Goal: Transaction & Acquisition: Purchase product/service

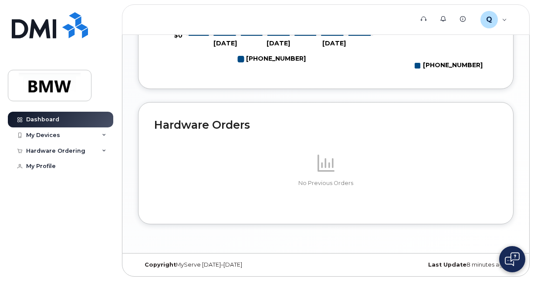
scroll to position [517, 0]
click at [44, 132] on div "My Devices" at bounding box center [43, 135] width 34 height 7
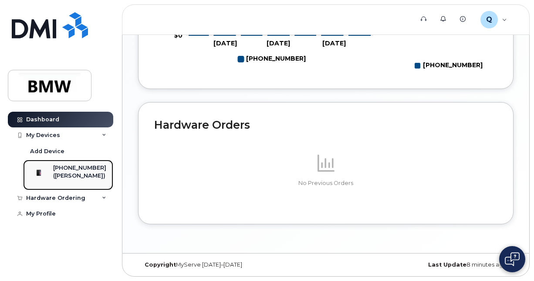
click at [68, 166] on div "[PHONE_NUMBER]" at bounding box center [79, 168] width 53 height 8
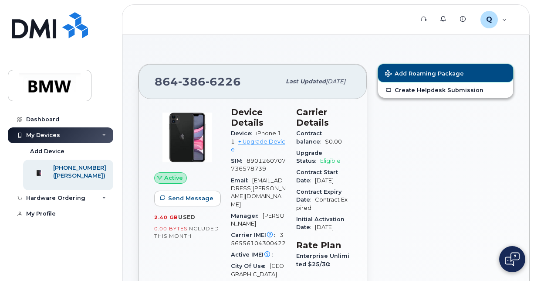
click at [438, 72] on span "Add Roaming Package" at bounding box center [424, 74] width 79 height 8
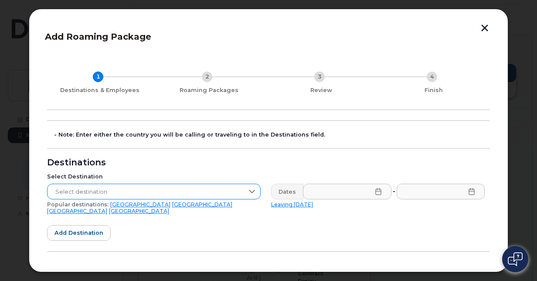
click at [197, 193] on span "Select destination" at bounding box center [145, 192] width 196 height 16
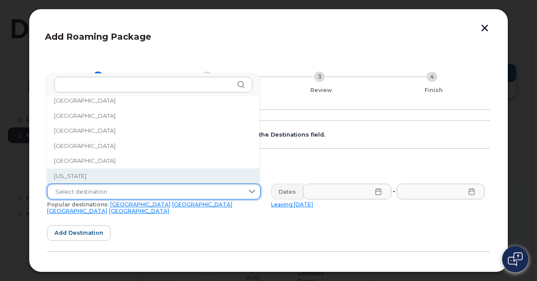
scroll to position [1046, 0]
click at [85, 174] on li "Germany" at bounding box center [153, 175] width 212 height 15
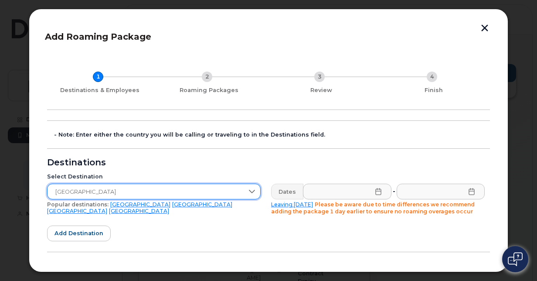
click at [376, 190] on icon at bounding box center [378, 191] width 7 height 7
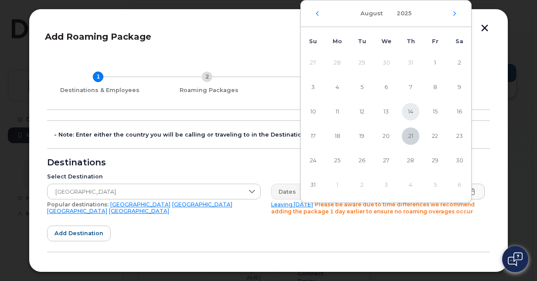
click at [414, 111] on span "14" at bounding box center [410, 111] width 17 height 17
type input "08/14/2025"
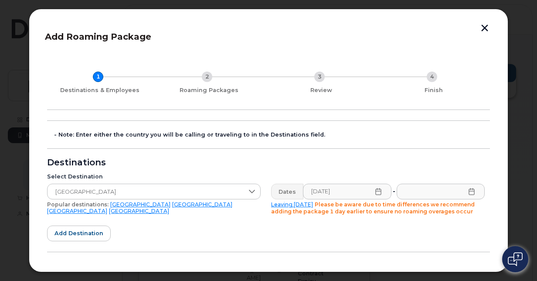
click at [468, 191] on icon at bounding box center [471, 191] width 7 height 7
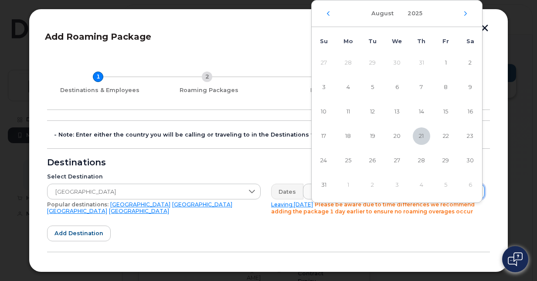
click at [343, 186] on td "1" at bounding box center [348, 185] width 24 height 24
click at [464, 17] on div "August 2025" at bounding box center [397, 13] width 170 height 27
click at [464, 12] on icon "Next Month" at bounding box center [465, 13] width 5 height 7
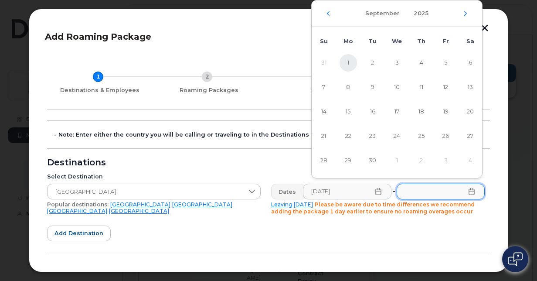
click at [347, 62] on span "1" at bounding box center [347, 62] width 17 height 17
type input "09/01/2025"
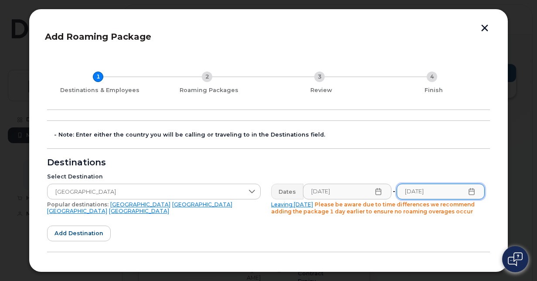
click at [248, 139] on form "- Note: Enter either the country you will be calling or traveling to in the Des…" at bounding box center [268, 247] width 443 height 255
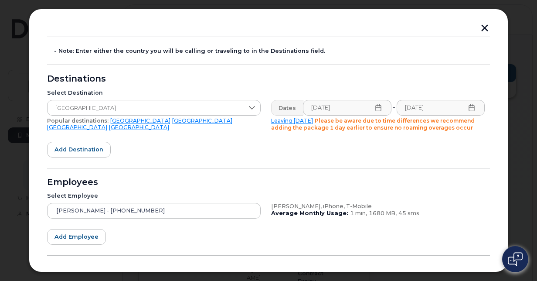
scroll to position [121, 0]
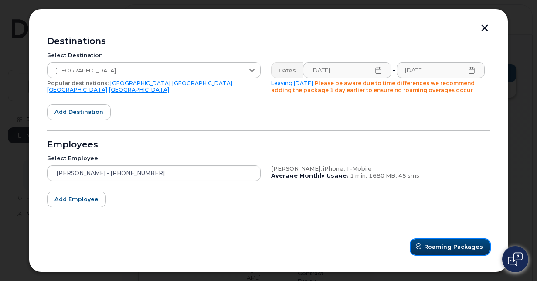
click at [440, 248] on span "Roaming Packages" at bounding box center [453, 246] width 59 height 8
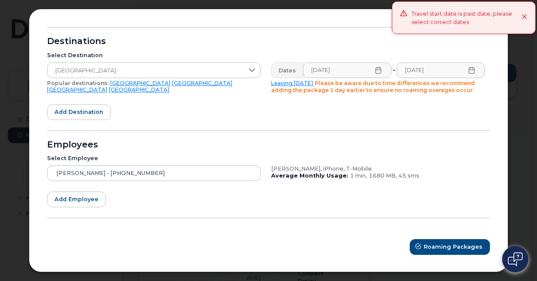
click at [375, 71] on icon at bounding box center [378, 70] width 6 height 7
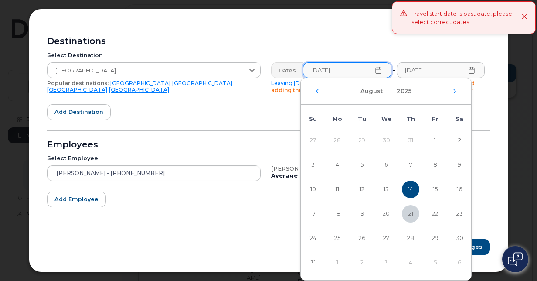
click at [409, 185] on span "14" at bounding box center [410, 188] width 17 height 17
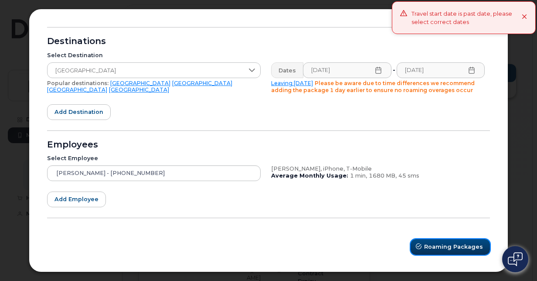
click at [448, 245] on span "Roaming Packages" at bounding box center [453, 246] width 59 height 8
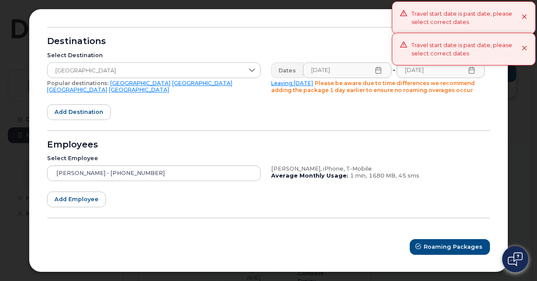
click at [410, 144] on div "Employees" at bounding box center [268, 144] width 443 height 7
drag, startPoint x: 376, startPoint y: 78, endPoint x: 374, endPoint y: 70, distance: 8.1
click at [376, 78] on div "Dates 08/14/2025 - 09/01/2025 Leaving today Please be aware due to time differe…" at bounding box center [378, 78] width 224 height 42
click at [371, 66] on input "08/14/2025" at bounding box center [347, 70] width 88 height 16
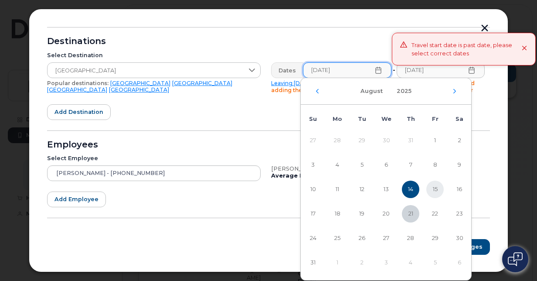
click at [431, 188] on span "15" at bounding box center [434, 188] width 17 height 17
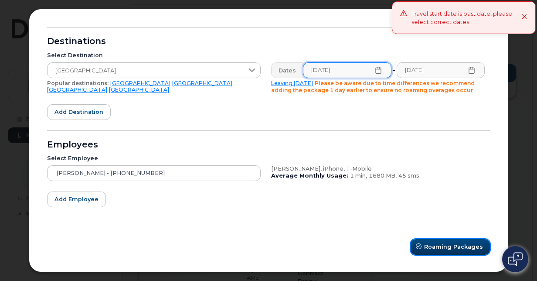
click at [460, 247] on span "Roaming Packages" at bounding box center [453, 246] width 59 height 8
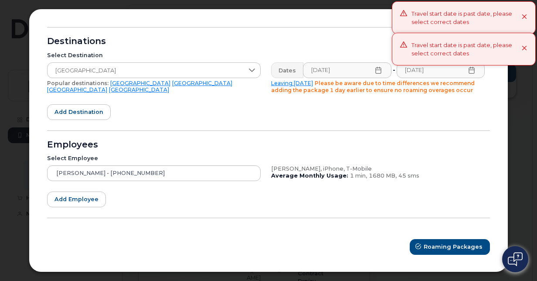
click at [442, 161] on div "Markus Mueller, iPhone, T-Mobile Average Monthly Usage: 1 min, 1680 MB, 45 sms" at bounding box center [378, 173] width 224 height 26
click at [376, 71] on icon at bounding box center [378, 70] width 7 height 7
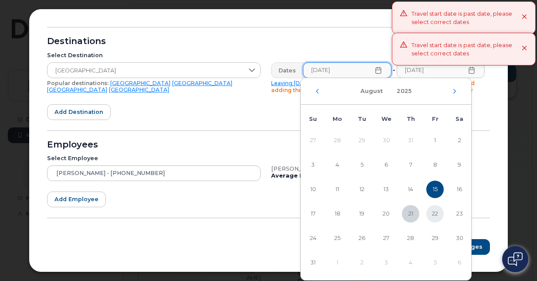
click at [427, 214] on span "22" at bounding box center [434, 213] width 17 height 17
type input "08/22/2025"
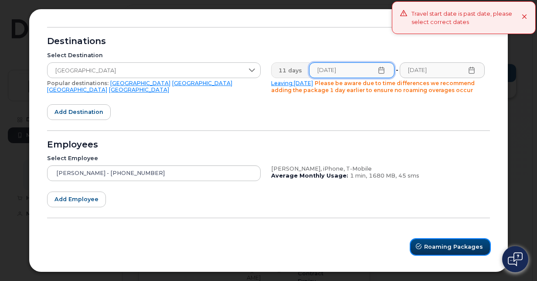
click at [444, 251] on button "Roaming Packages" at bounding box center [449, 247] width 79 height 16
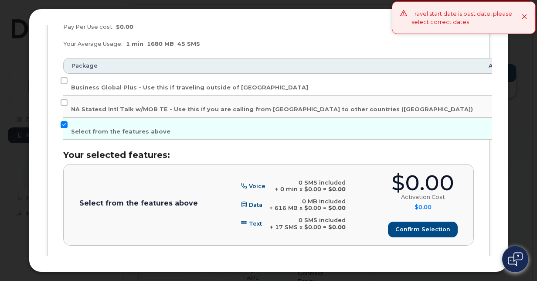
scroll to position [219, 0]
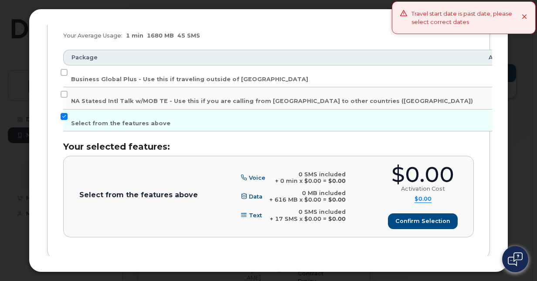
click at [62, 67] on div "Markus Mueller (864-386-6226), iPhone, T-Mobile Enter your estimated device usa…" at bounding box center [268, 86] width 443 height 349
click at [62, 70] on input "Business Global Plus - Use this if traveling outside of North America" at bounding box center [64, 72] width 7 height 7
checkbox input "true"
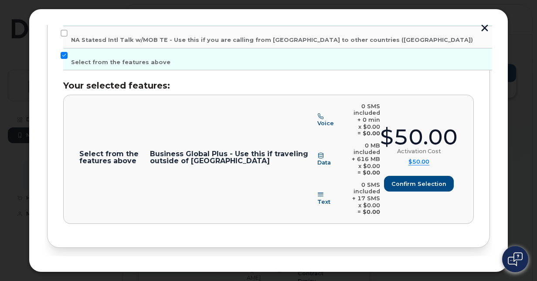
scroll to position [281, 0]
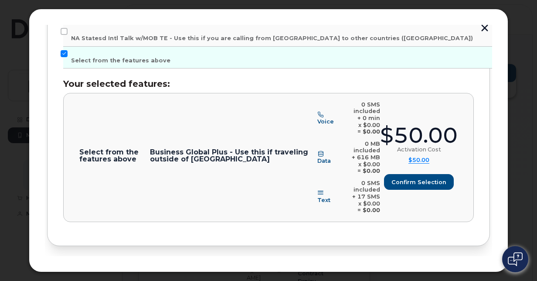
click at [465, 270] on span "Review" at bounding box center [465, 274] width 22 height 8
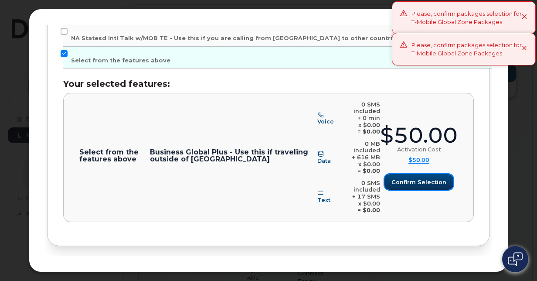
click at [423, 178] on span "Confirm selection" at bounding box center [418, 182] width 55 height 8
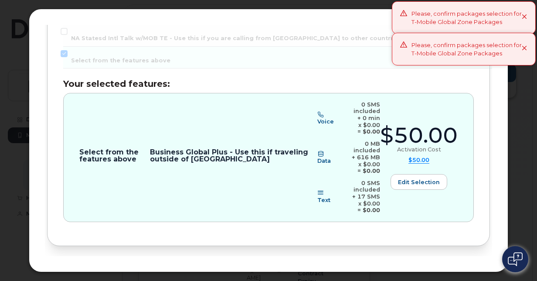
click at [463, 270] on span "Review" at bounding box center [465, 274] width 22 height 8
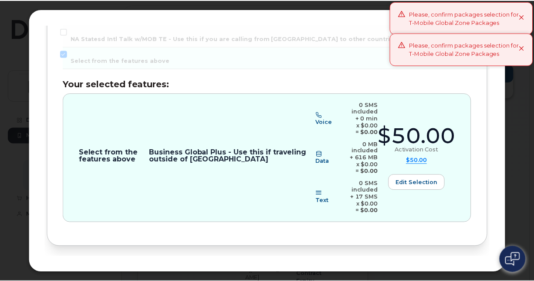
scroll to position [0, 0]
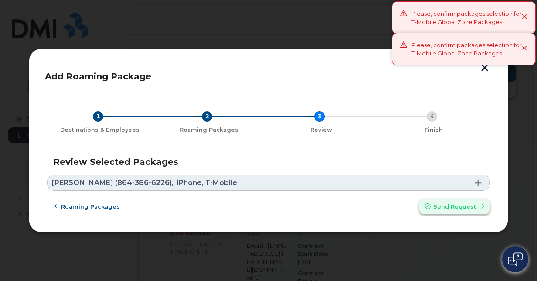
click at [458, 211] on button "Send request" at bounding box center [454, 206] width 71 height 16
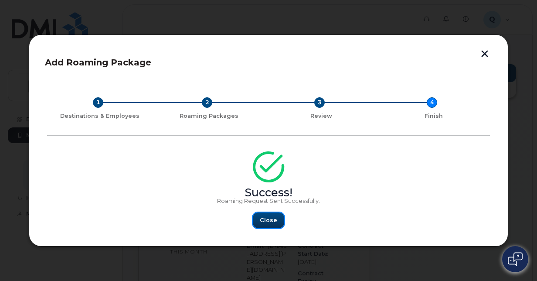
click at [280, 219] on button "Close" at bounding box center [268, 220] width 31 height 16
